Goal: Task Accomplishment & Management: Complete application form

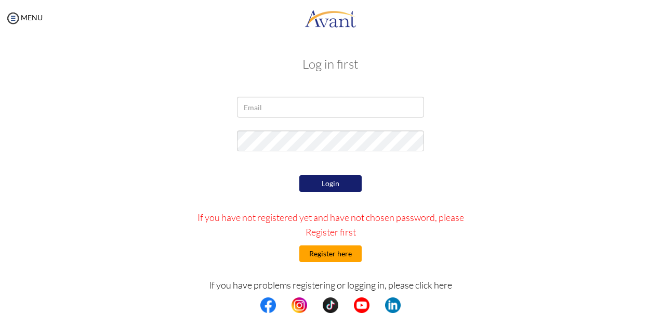
click at [333, 253] on button "Register here" at bounding box center [330, 253] width 62 height 17
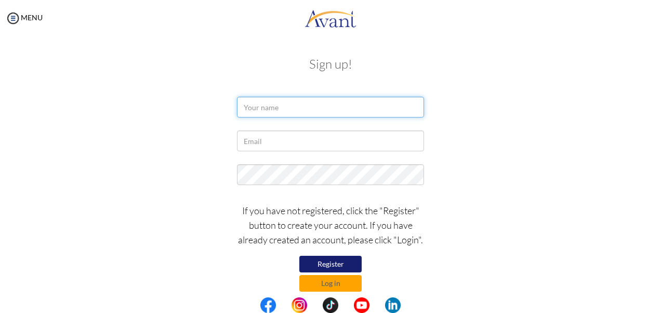
click at [269, 107] on input "text" at bounding box center [330, 107] width 187 height 21
type input "[PERSON_NAME]"
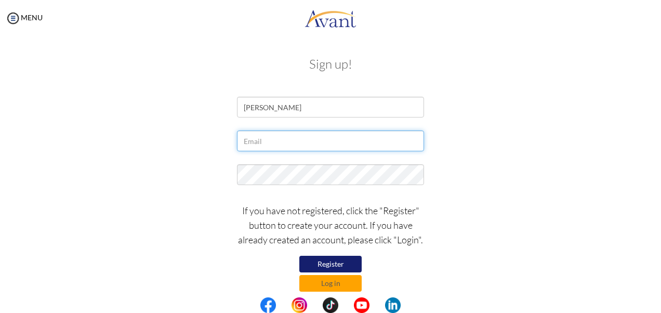
click at [262, 138] on input "text" at bounding box center [330, 140] width 187 height 21
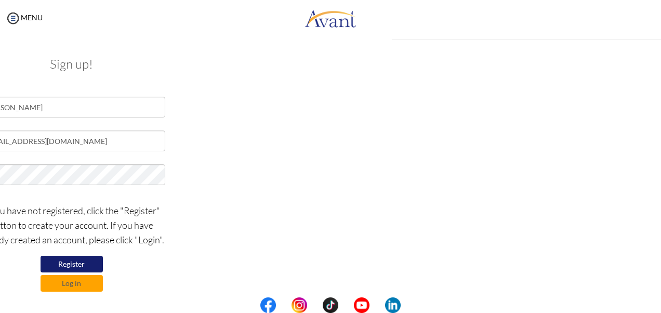
type input "[EMAIL_ADDRESS][DOMAIN_NAME]"
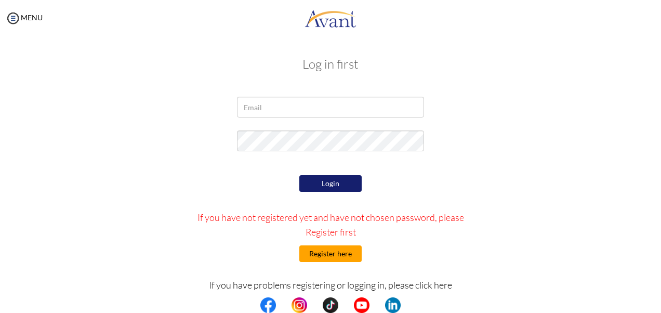
click at [324, 254] on button "Register here" at bounding box center [330, 253] width 62 height 17
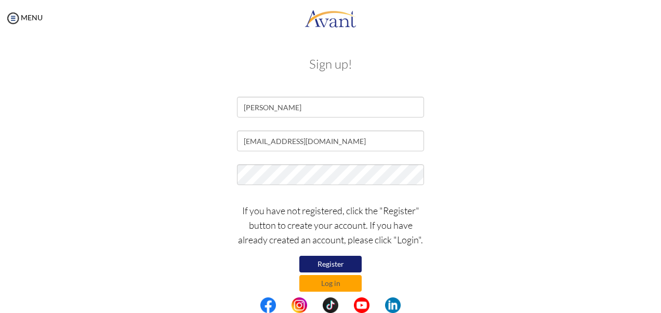
click at [545, 155] on div "[EMAIL_ADDRESS][DOMAIN_NAME]" at bounding box center [331, 143] width 608 height 26
click at [336, 263] on button "Register" at bounding box center [330, 264] width 62 height 17
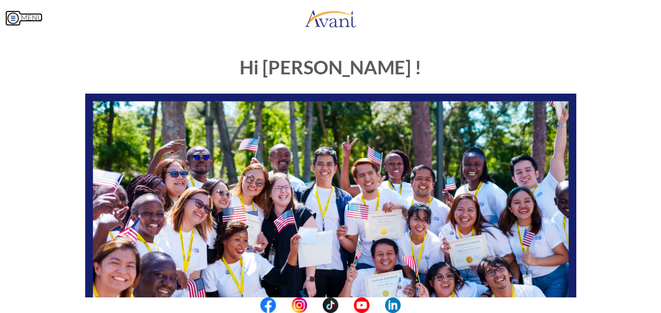
click at [16, 18] on img at bounding box center [13, 18] width 16 height 16
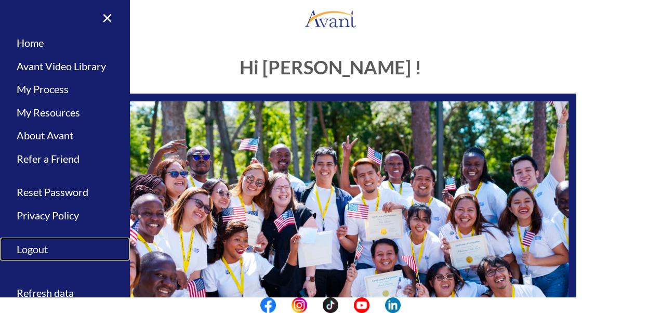
click at [32, 249] on link "Logout" at bounding box center [65, 248] width 130 height 23
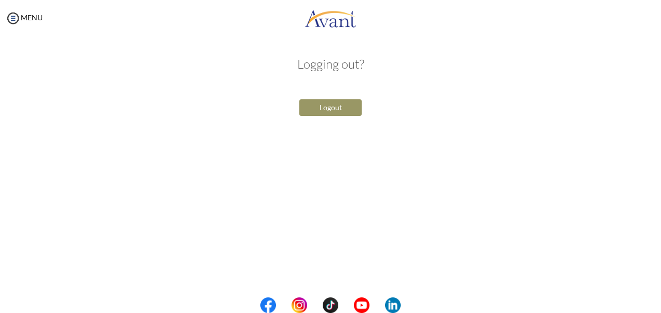
click at [321, 108] on button "Logout" at bounding box center [330, 107] width 62 height 17
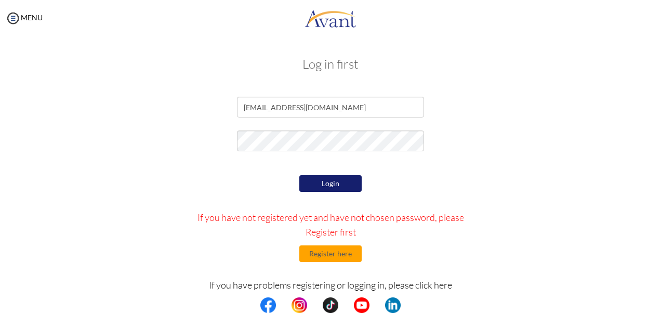
click at [470, 188] on div "Login If you have not registered yet and have not chosen password, please Regis…" at bounding box center [331, 270] width 304 height 195
click at [325, 183] on button "Login" at bounding box center [330, 183] width 62 height 17
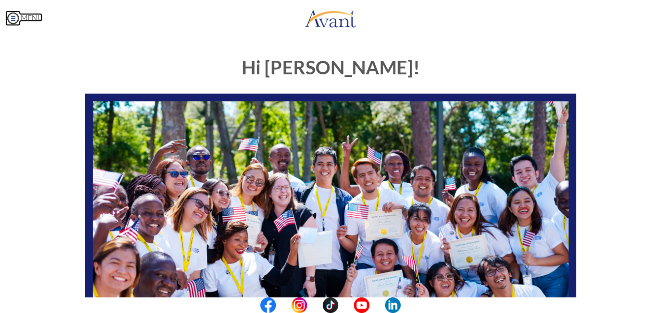
click at [10, 18] on img at bounding box center [13, 18] width 16 height 16
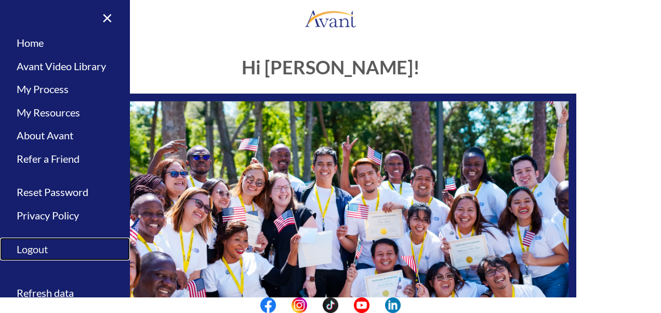
click at [38, 250] on link "Logout" at bounding box center [65, 248] width 130 height 23
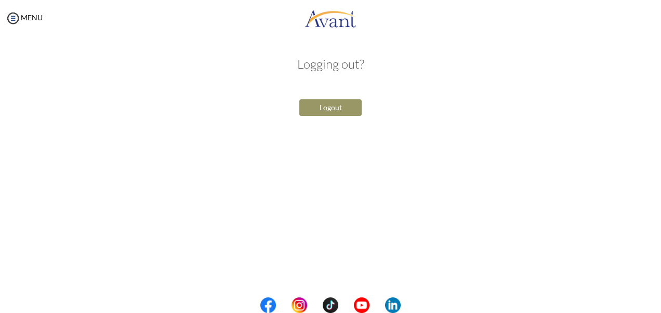
click at [329, 108] on button "Logout" at bounding box center [330, 107] width 62 height 17
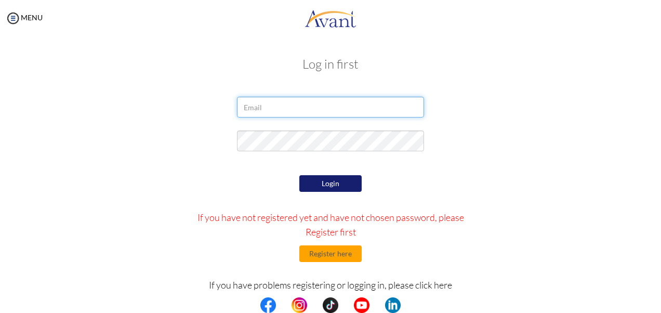
type input "[EMAIL_ADDRESS][DOMAIN_NAME]"
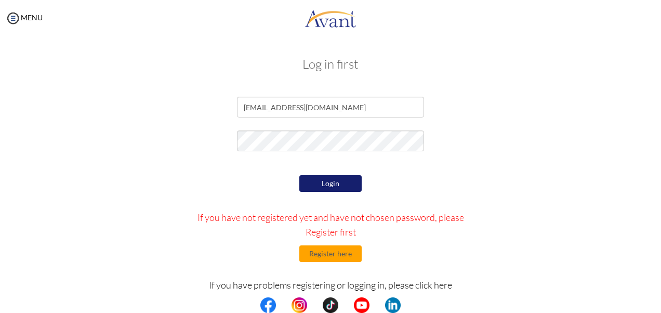
click at [181, 123] on form "nicholasmarete@gmail.com Login If you have not registered yet and have not chos…" at bounding box center [330, 232] width 592 height 271
click at [188, 174] on div "Login If you have not registered yet and have not chosen password, please Regis…" at bounding box center [331, 270] width 304 height 195
click at [333, 184] on button "Login" at bounding box center [330, 183] width 62 height 17
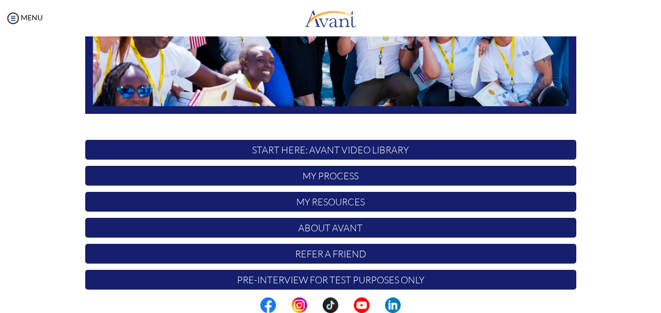
scroll to position [265, 0]
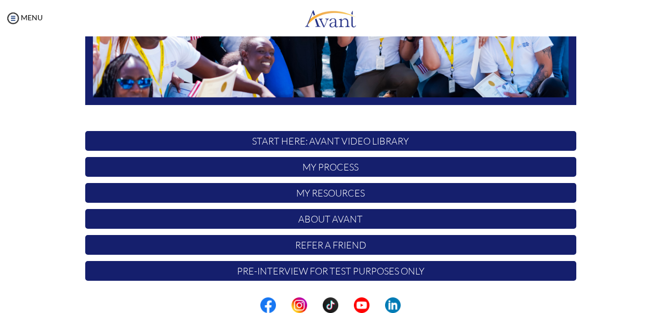
click at [379, 148] on p "START HERE: Avant Video Library" at bounding box center [330, 141] width 491 height 20
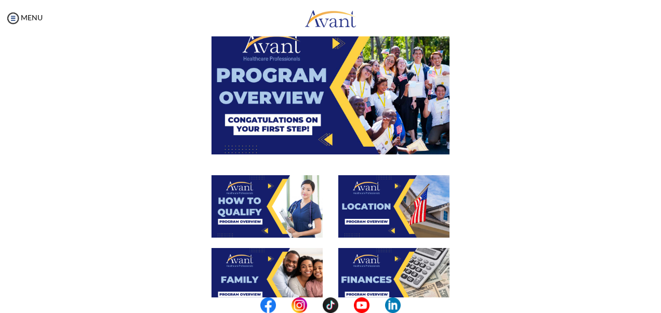
scroll to position [0, 0]
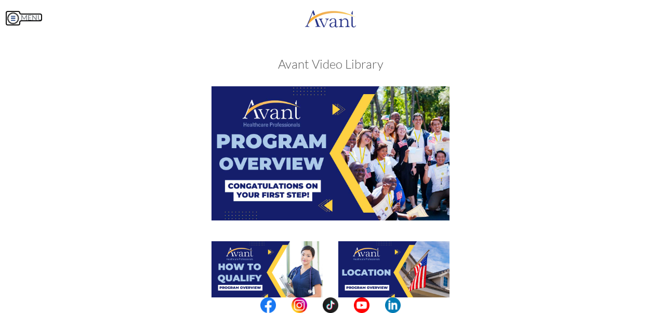
click at [11, 18] on img at bounding box center [13, 18] width 16 height 16
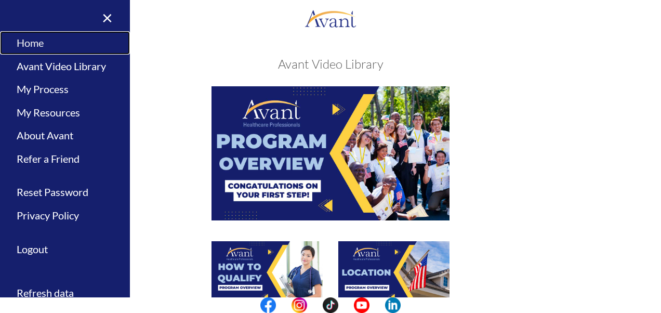
click at [33, 44] on link "Home" at bounding box center [65, 42] width 130 height 23
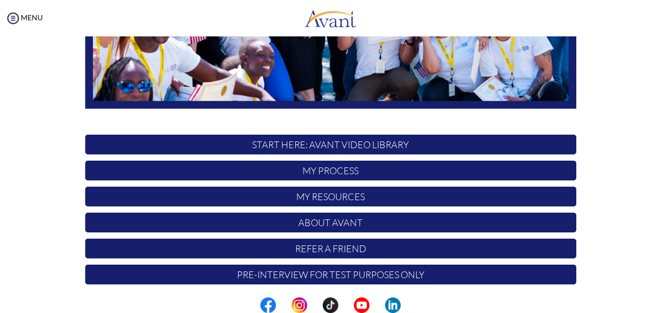
scroll to position [265, 0]
